Goal: Transaction & Acquisition: Obtain resource

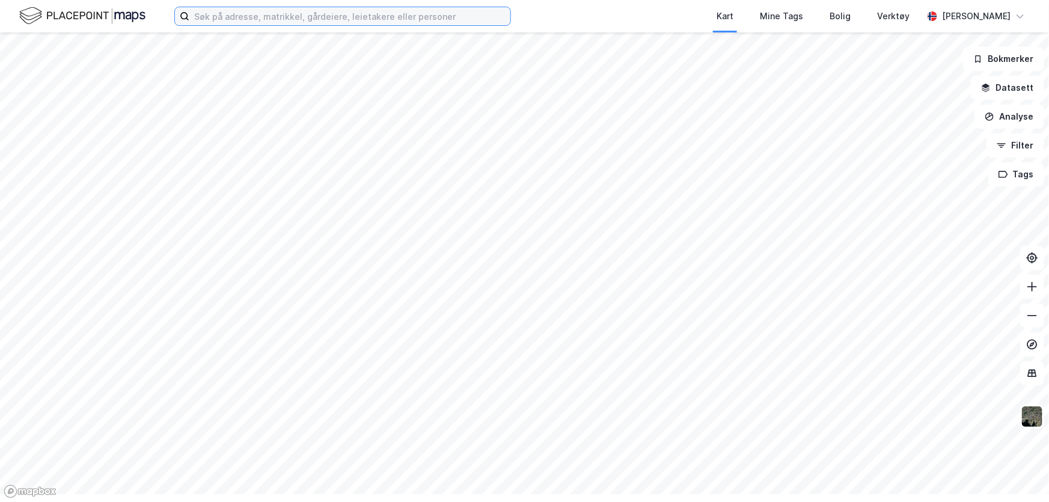
click at [364, 19] on input at bounding box center [349, 16] width 321 height 18
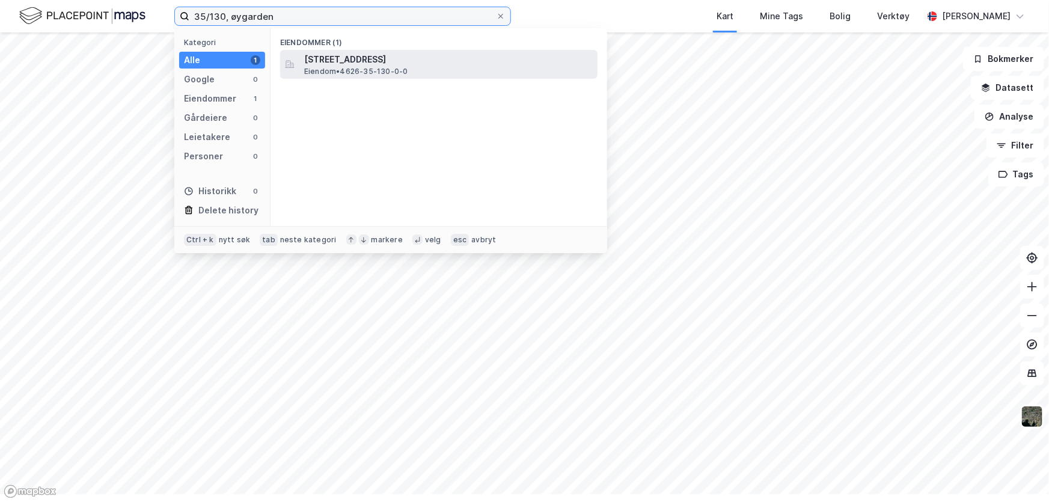
type input "35/130, øygarden"
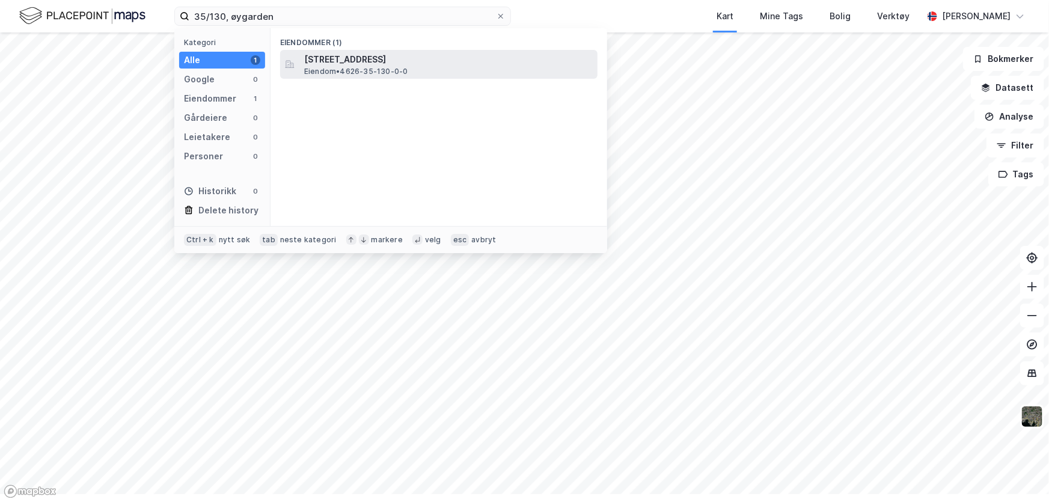
click at [403, 67] on span "[STREET_ADDRESS]" at bounding box center [448, 59] width 289 height 14
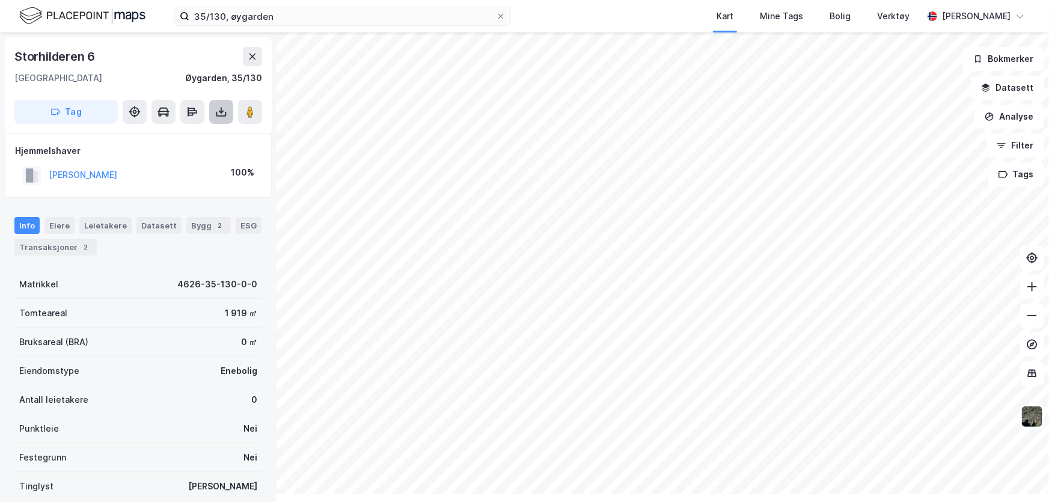
click at [227, 117] on icon at bounding box center [221, 114] width 10 height 5
click at [197, 141] on div "Last ned grunnbok" at bounding box center [162, 136] width 70 height 10
